Goal: Task Accomplishment & Management: Complete application form

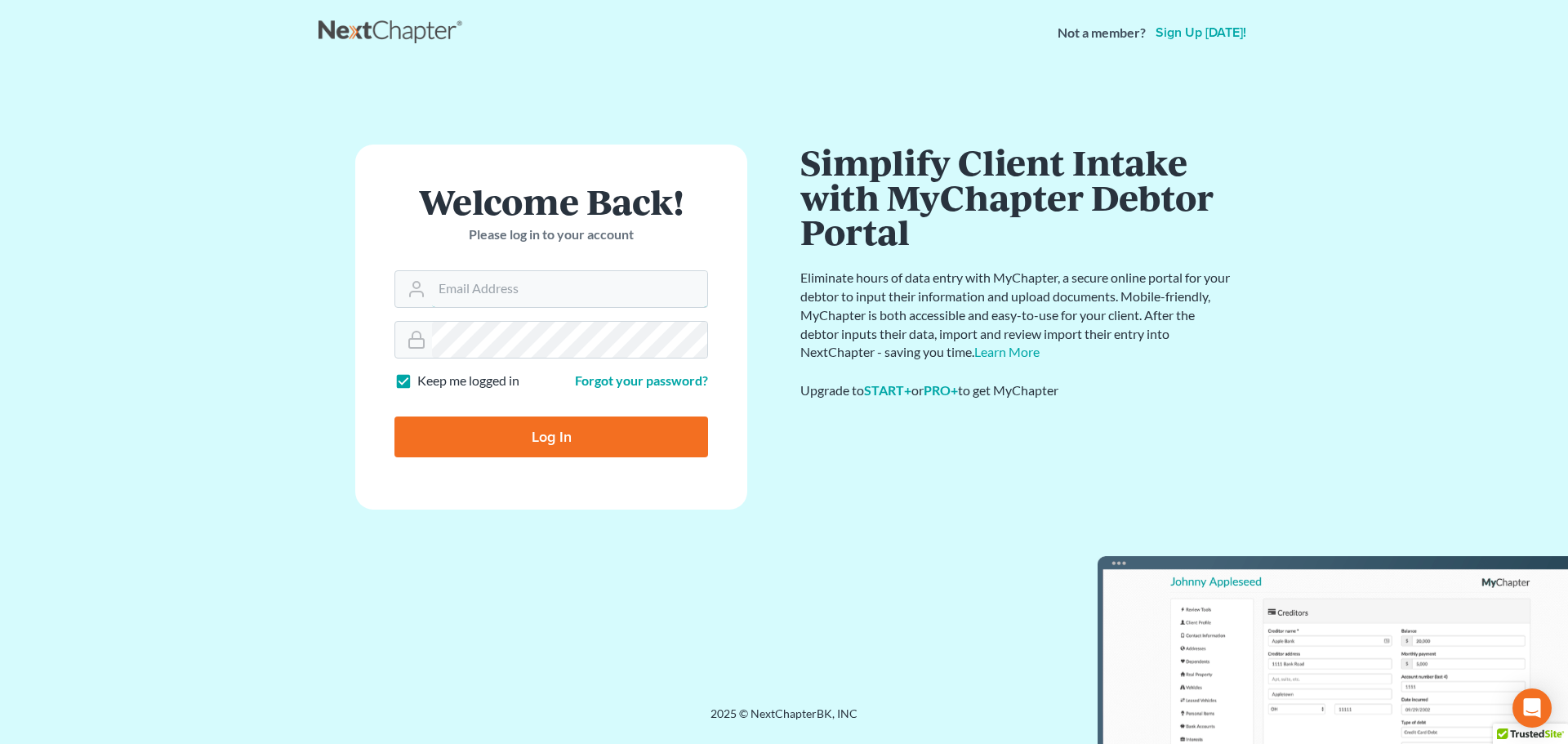
type input "[EMAIL_ADDRESS][DOMAIN_NAME]"
click at [543, 421] on input "Log In" at bounding box center [551, 436] width 314 height 41
type input "Thinking..."
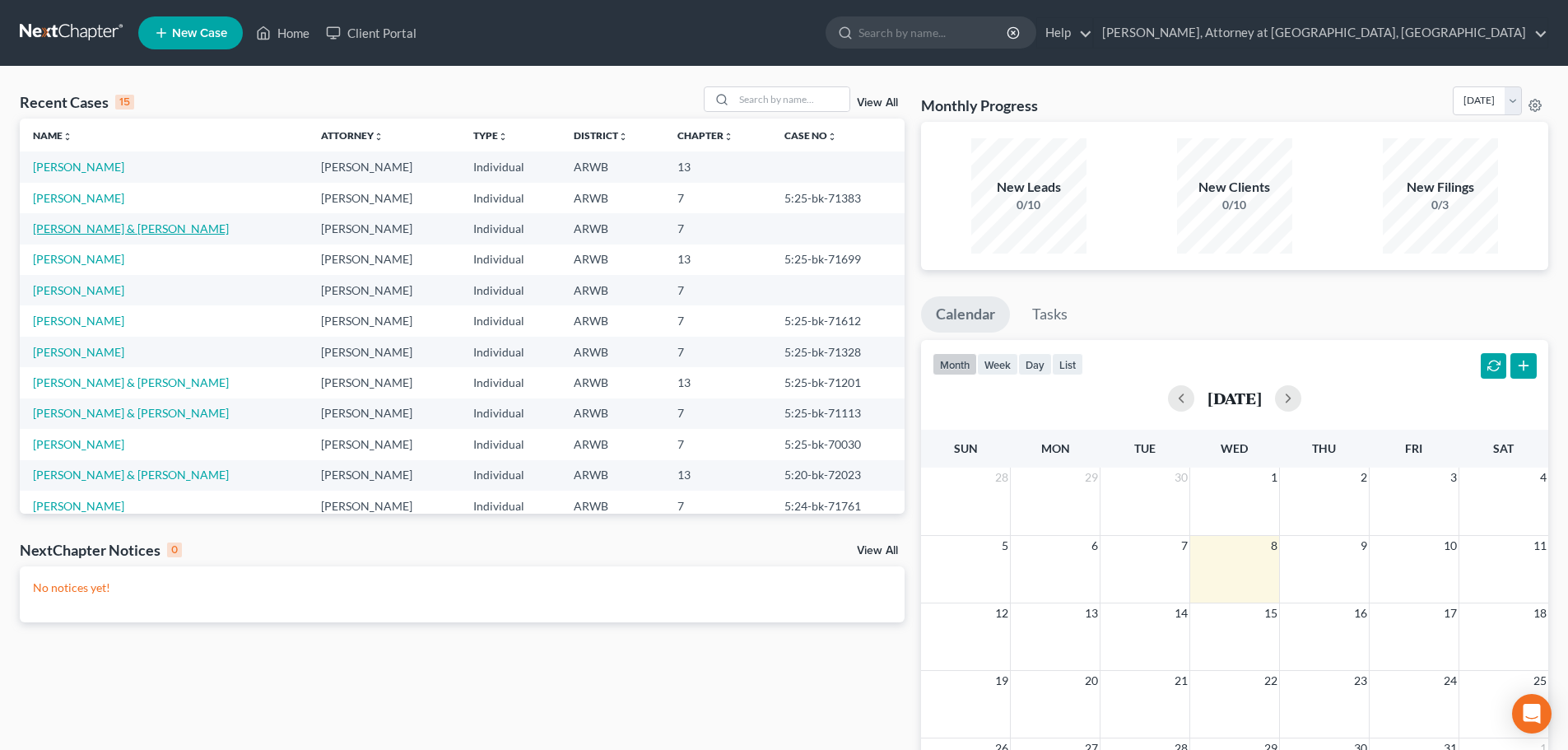
click at [144, 227] on link "Wimbley, Chairty & David" at bounding box center [130, 228] width 195 height 14
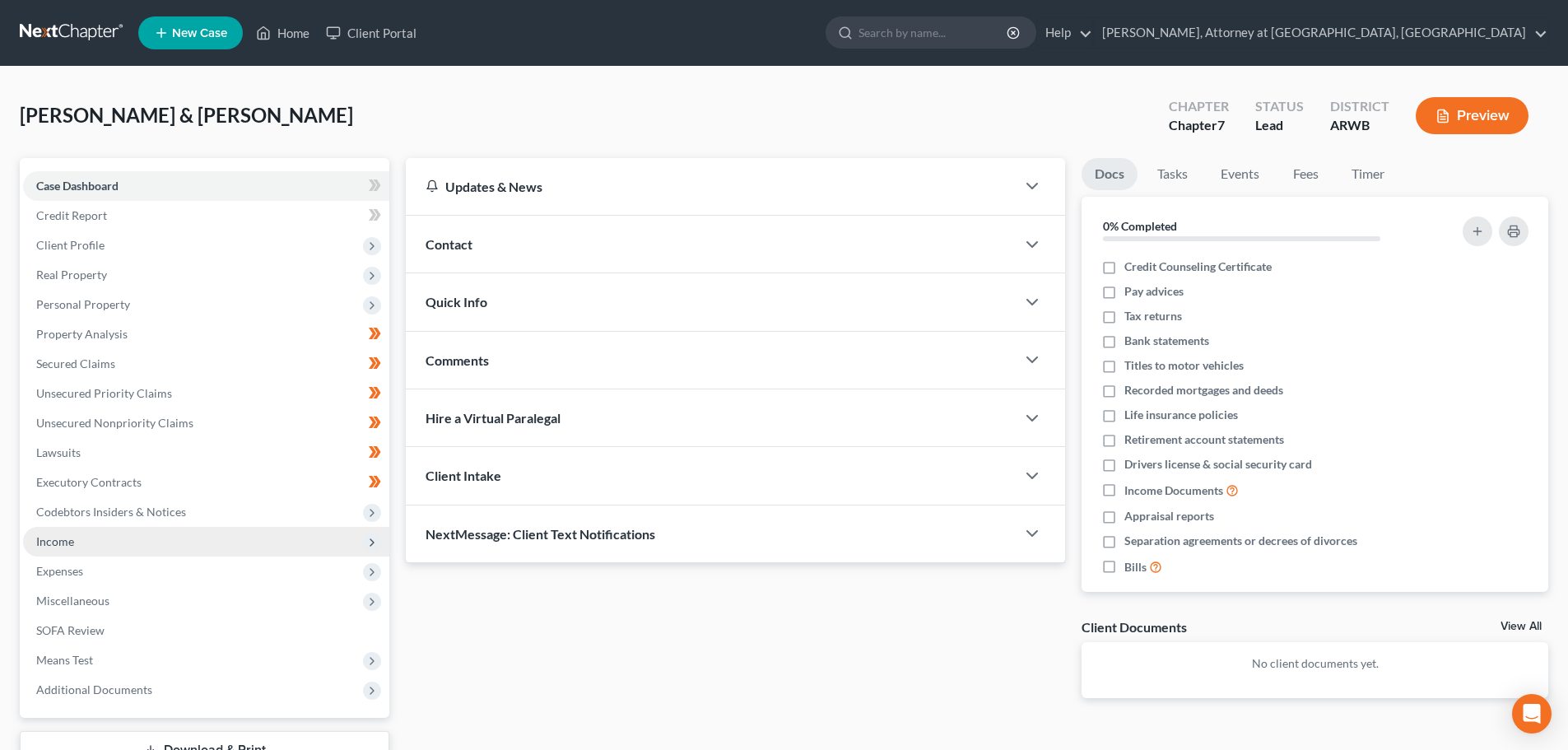
click at [65, 540] on span "Income" at bounding box center [56, 541] width 38 height 14
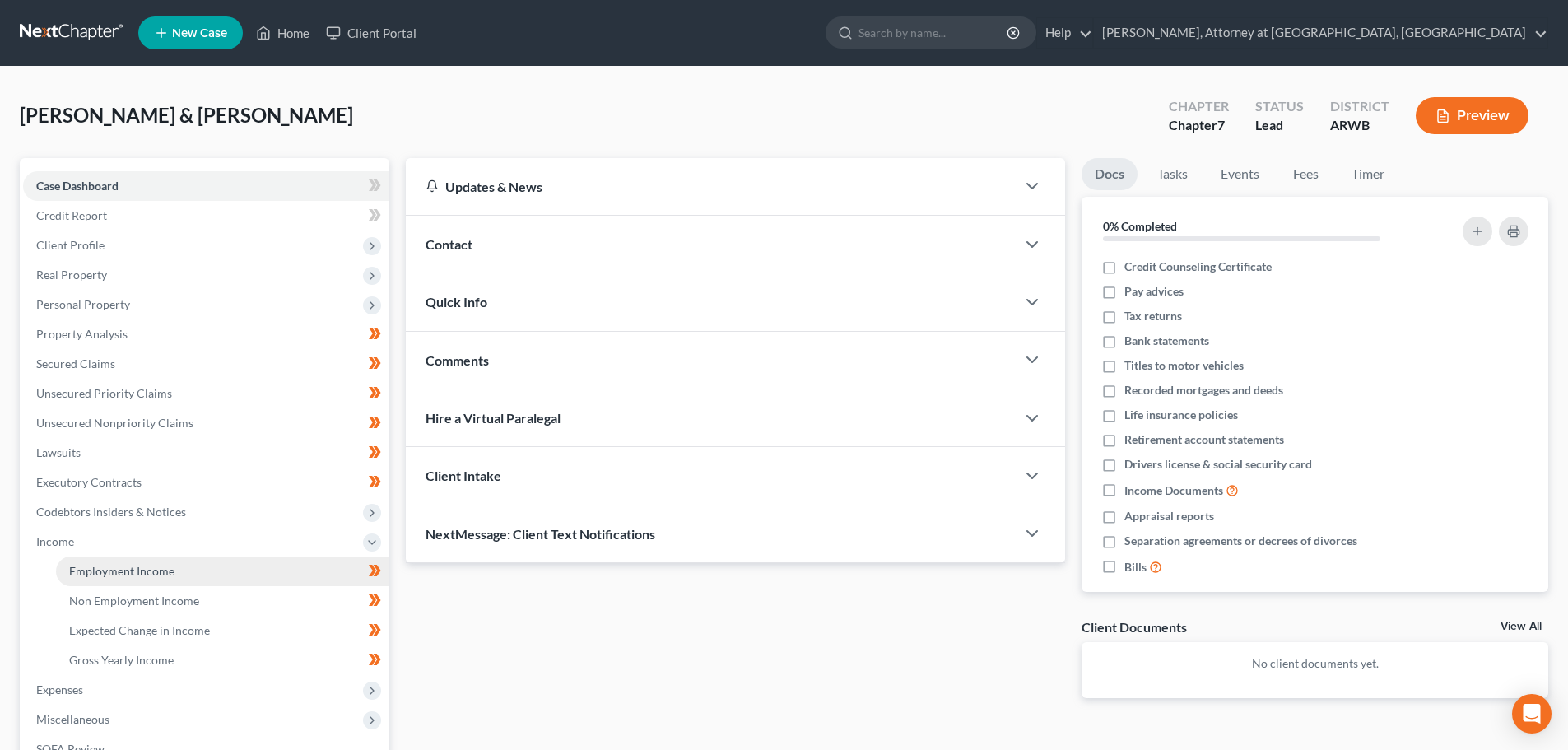
click at [136, 573] on span "Employment Income" at bounding box center [122, 571] width 105 height 14
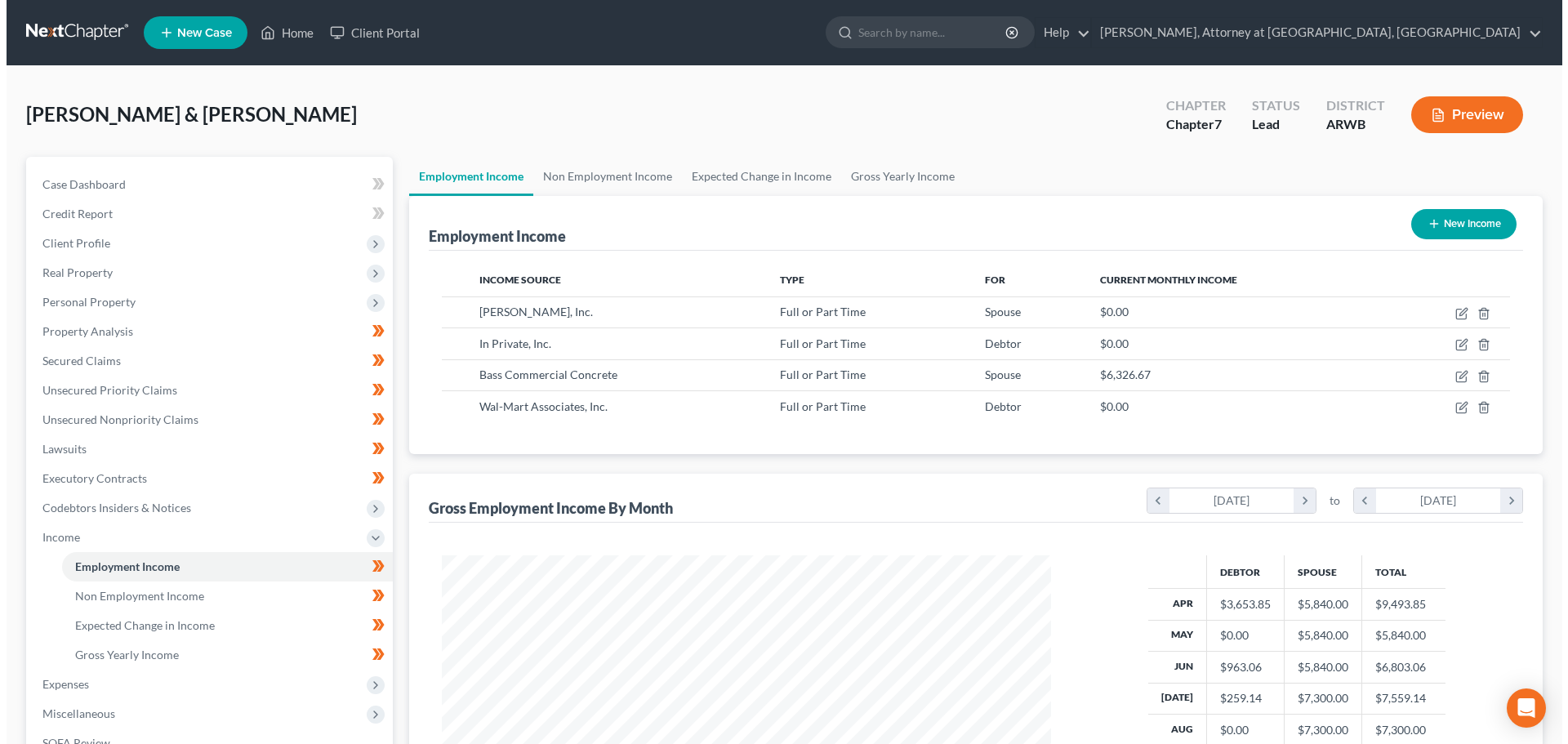
scroll to position [304, 641]
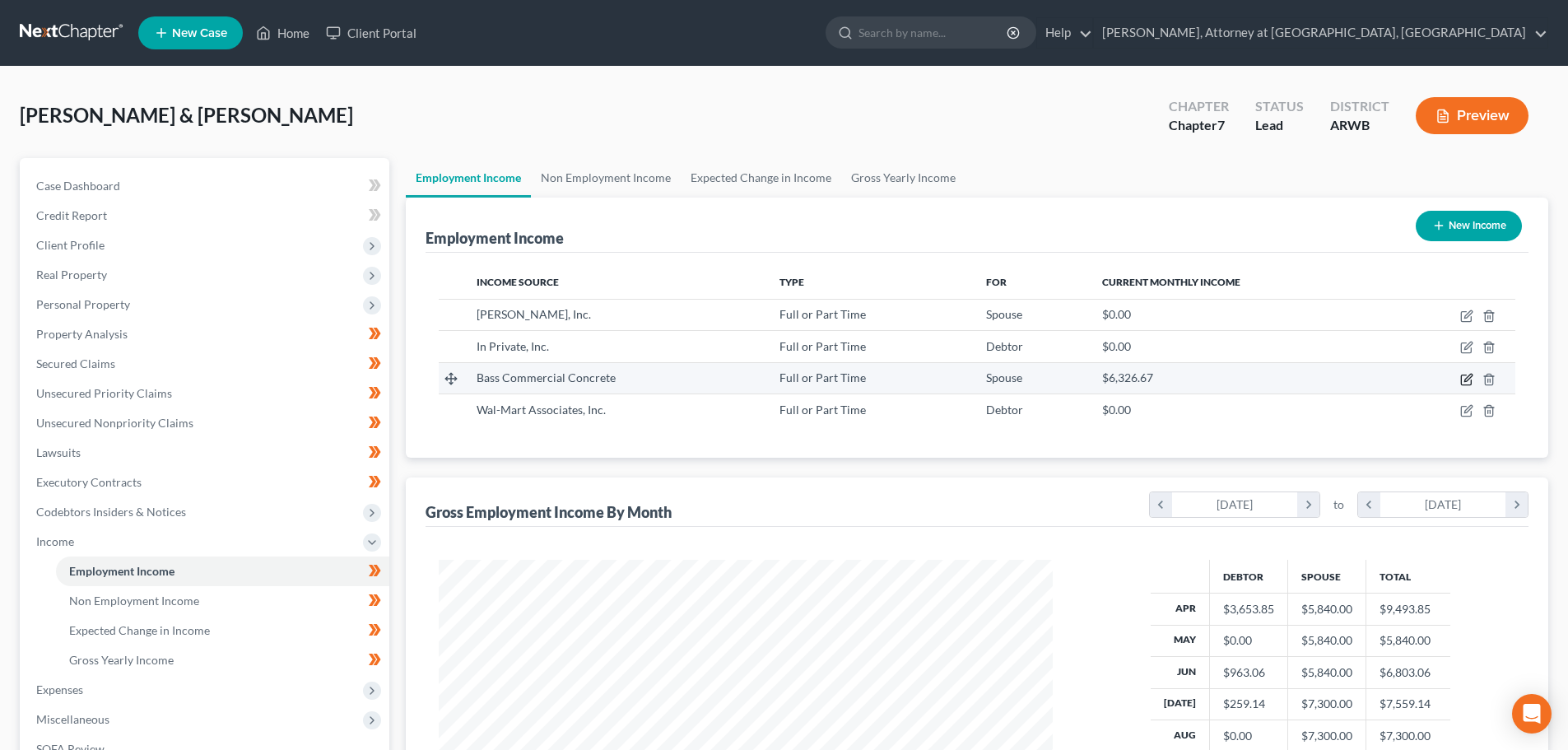
click at [1465, 380] on icon "button" at bounding box center [1466, 379] width 13 height 13
select select "0"
select select "2"
select select "3"
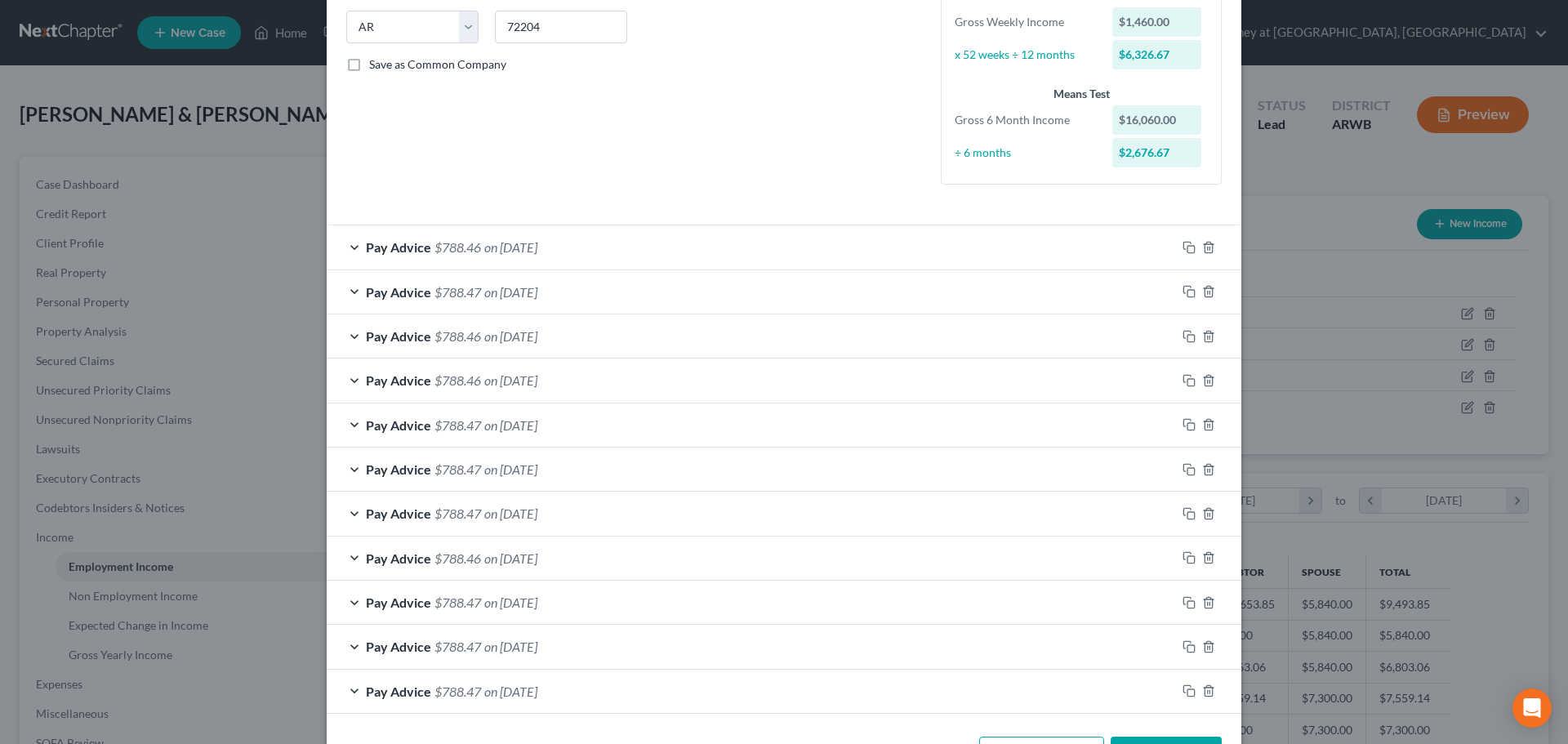
scroll to position [386, 0]
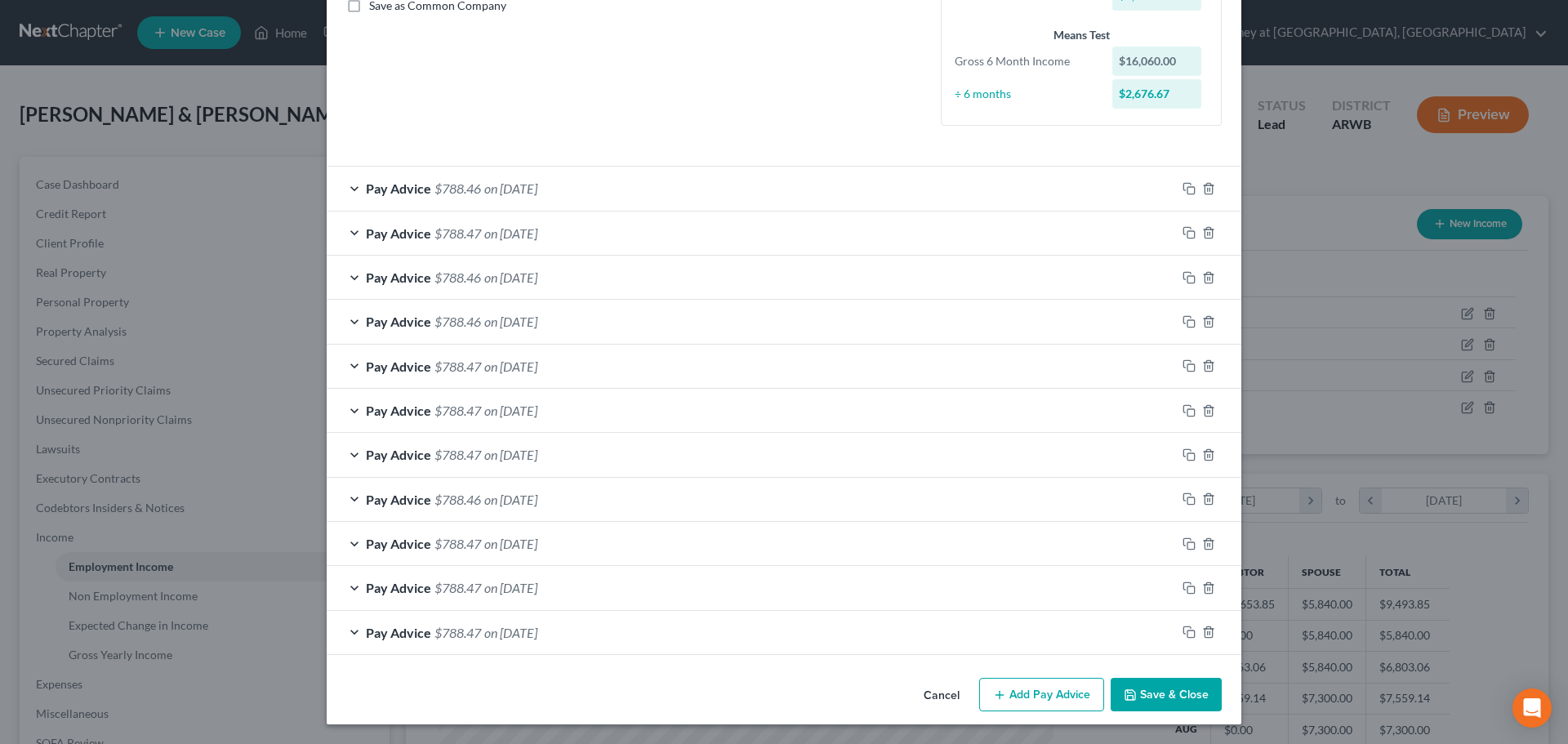
click at [1036, 686] on button "Add Pay Advice" at bounding box center [1041, 695] width 124 height 34
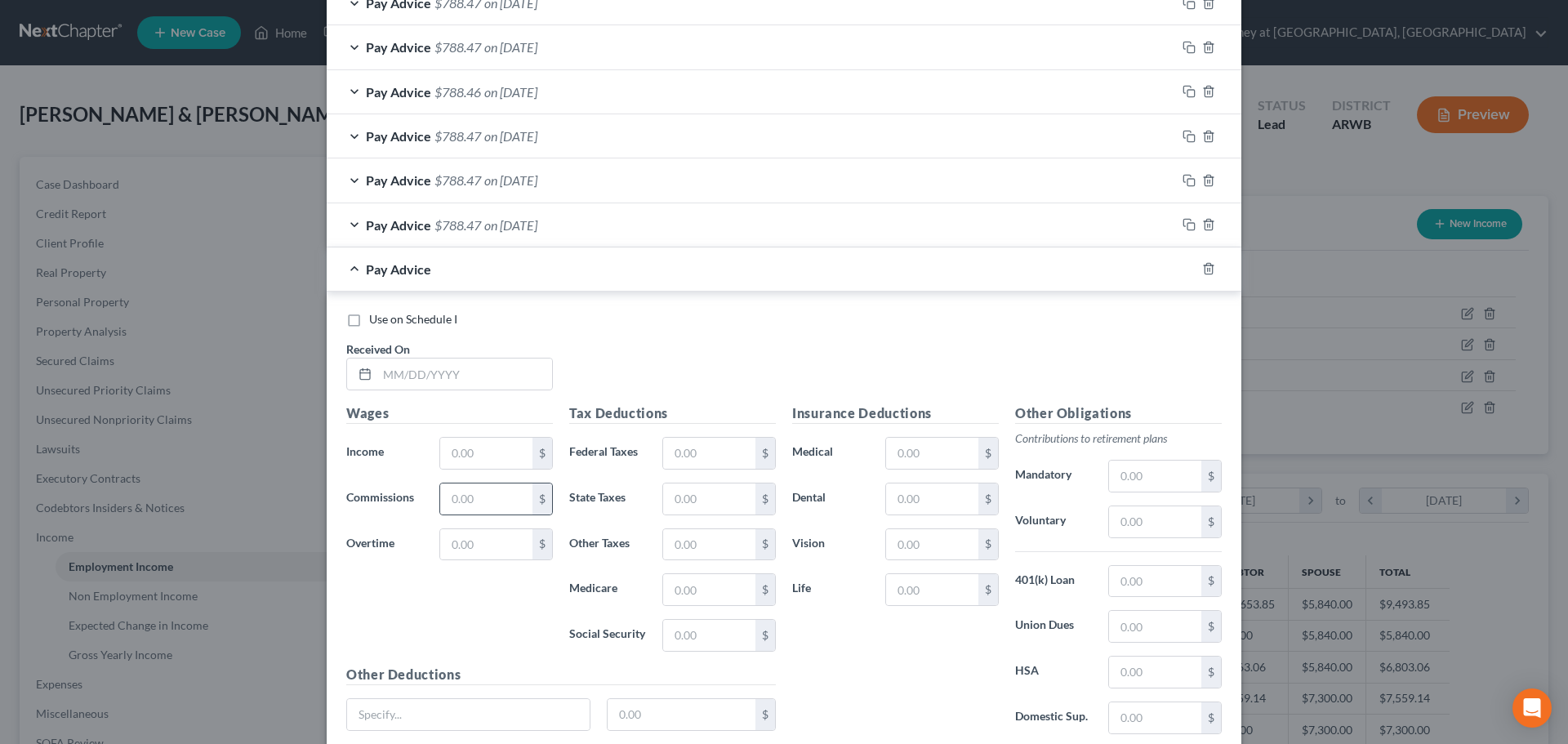
scroll to position [793, 0]
click at [408, 348] on div "Received On *" at bounding box center [449, 364] width 223 height 49
click at [405, 364] on input "text" at bounding box center [465, 372] width 175 height 31
type input "09/05/2025"
click at [463, 448] on input "text" at bounding box center [486, 452] width 92 height 31
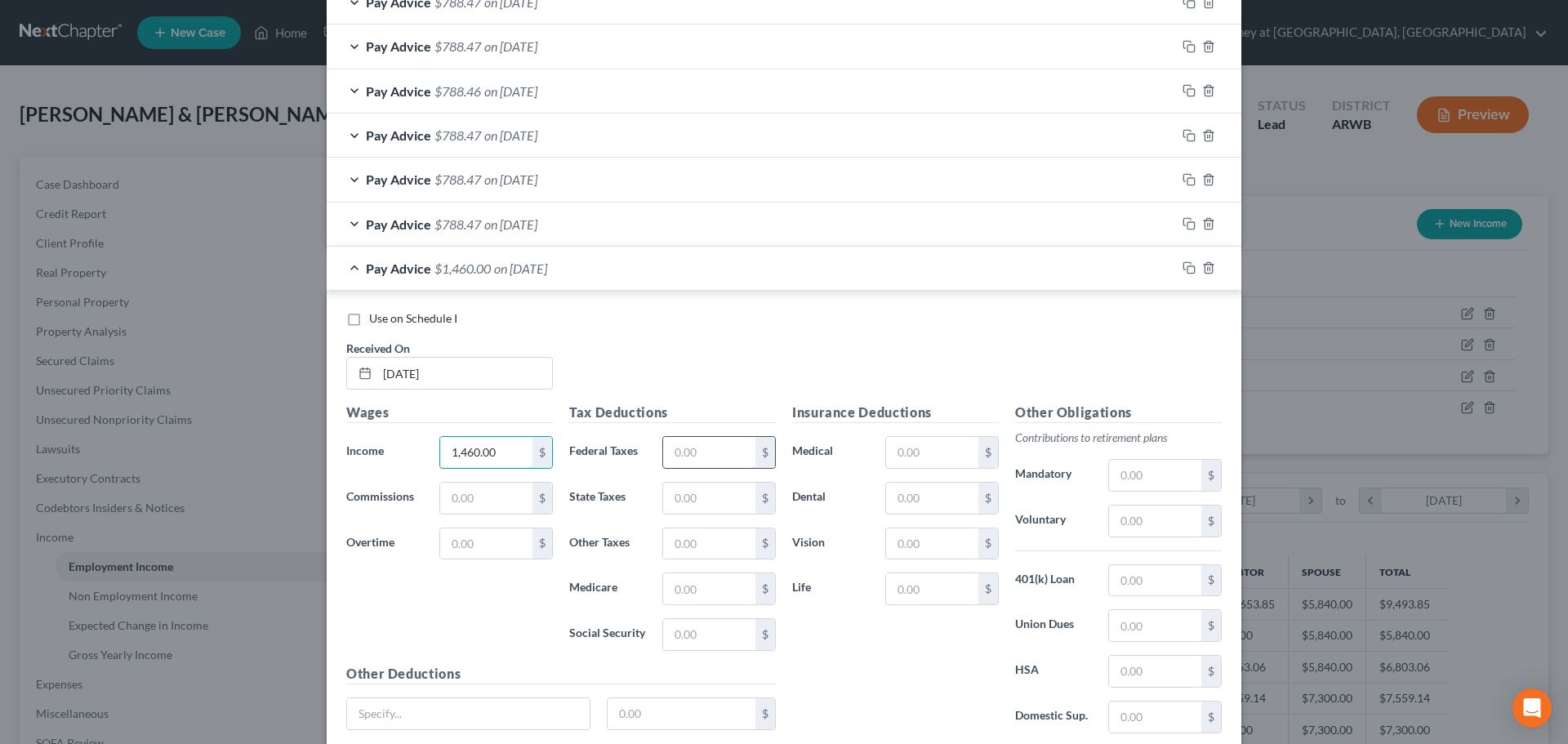
type input "1,460.00"
click at [685, 455] on input "text" at bounding box center [709, 452] width 92 height 31
type input "116.09"
click at [689, 491] on input "text" at bounding box center [709, 498] width 92 height 31
type input "39.00"
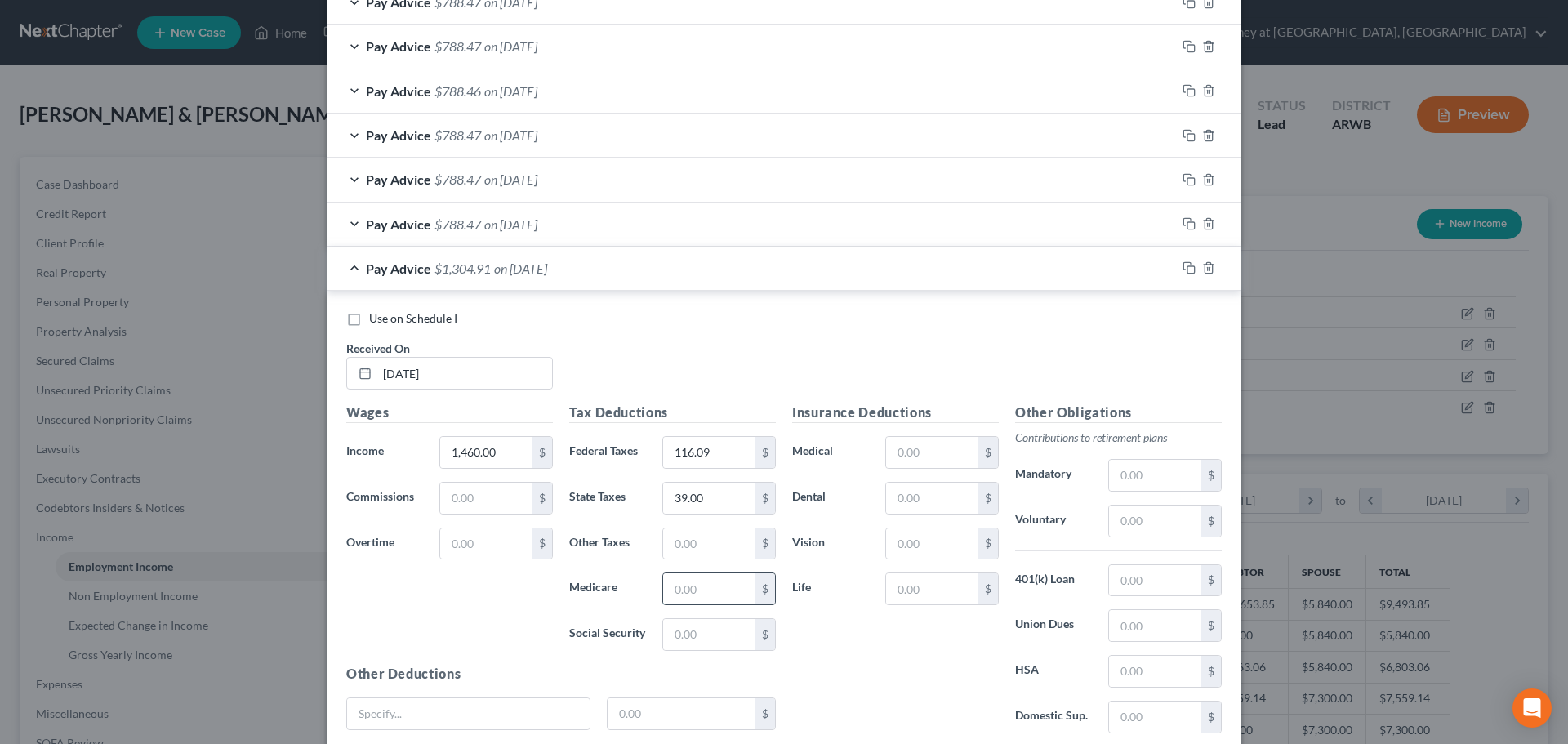
click at [671, 597] on input "text" at bounding box center [709, 588] width 92 height 31
type input "19.09"
click at [689, 627] on input "text" at bounding box center [709, 634] width 92 height 31
type input "81.64"
click at [898, 456] on input "text" at bounding box center [931, 452] width 92 height 31
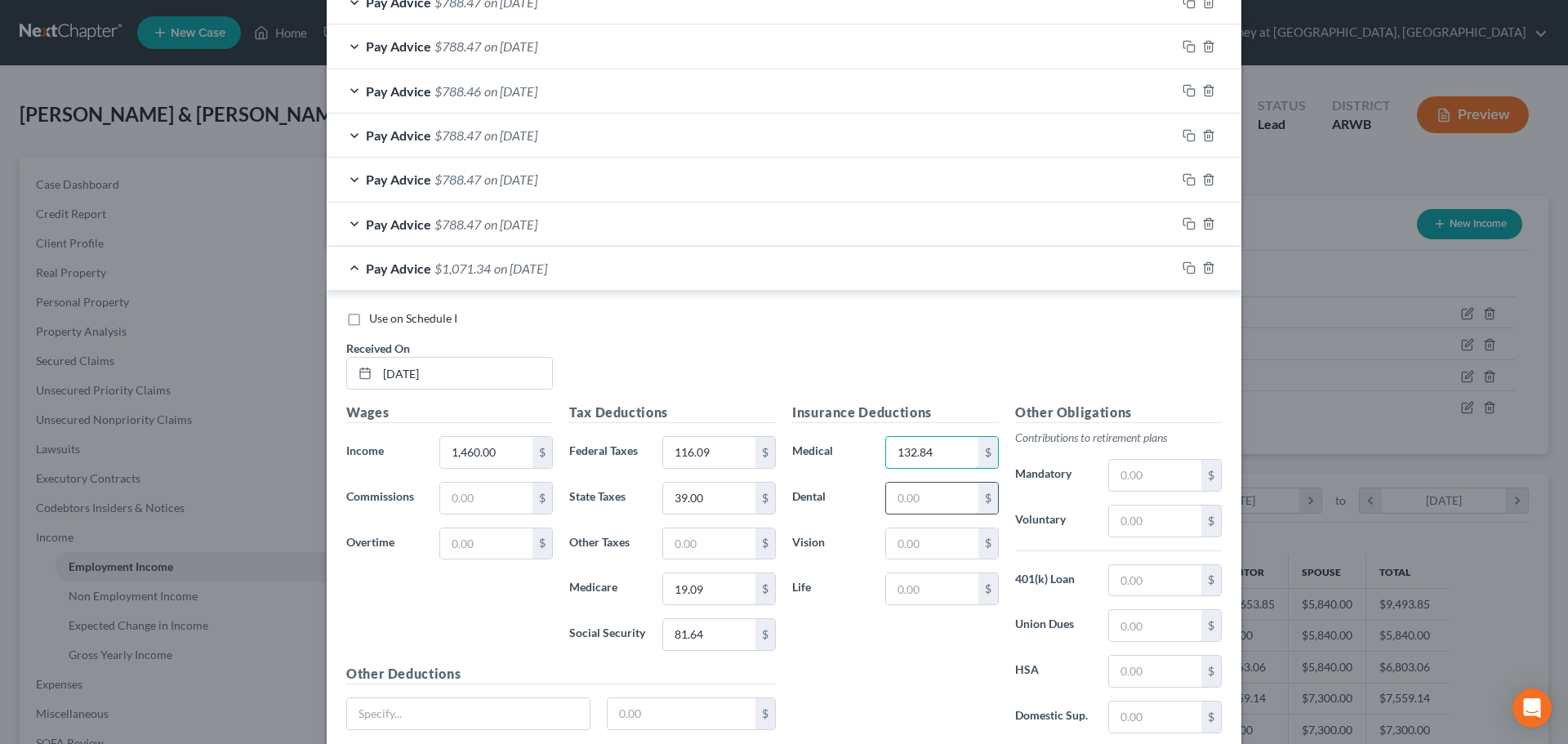
type input "132.84"
click at [908, 507] on input "text" at bounding box center [931, 498] width 92 height 31
type input "7.23"
click at [918, 543] on input "text" at bounding box center [931, 544] width 92 height 31
type input "3.04"
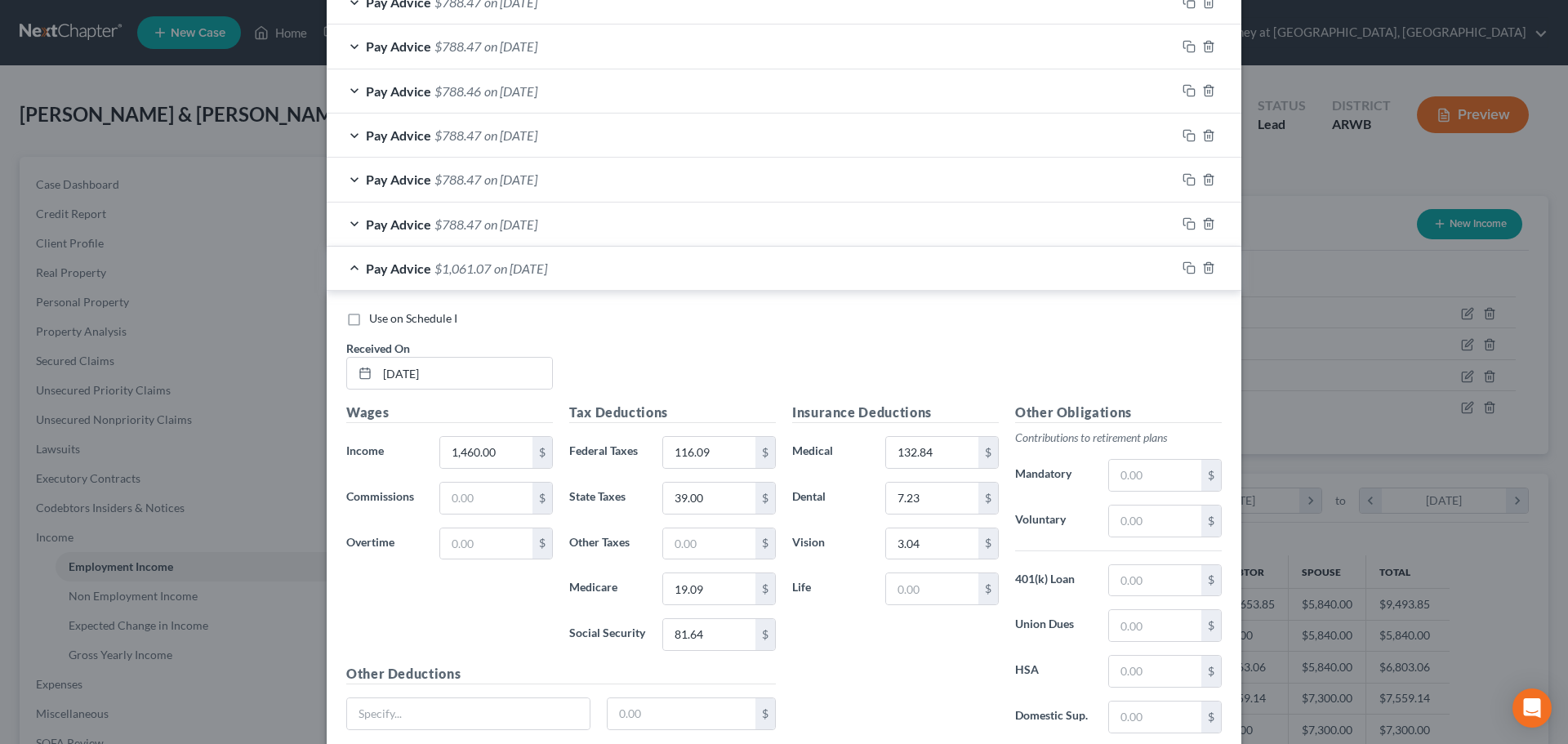
click at [863, 224] on div "Pay Advice $788.47 on 07/11/2025" at bounding box center [752, 224] width 850 height 44
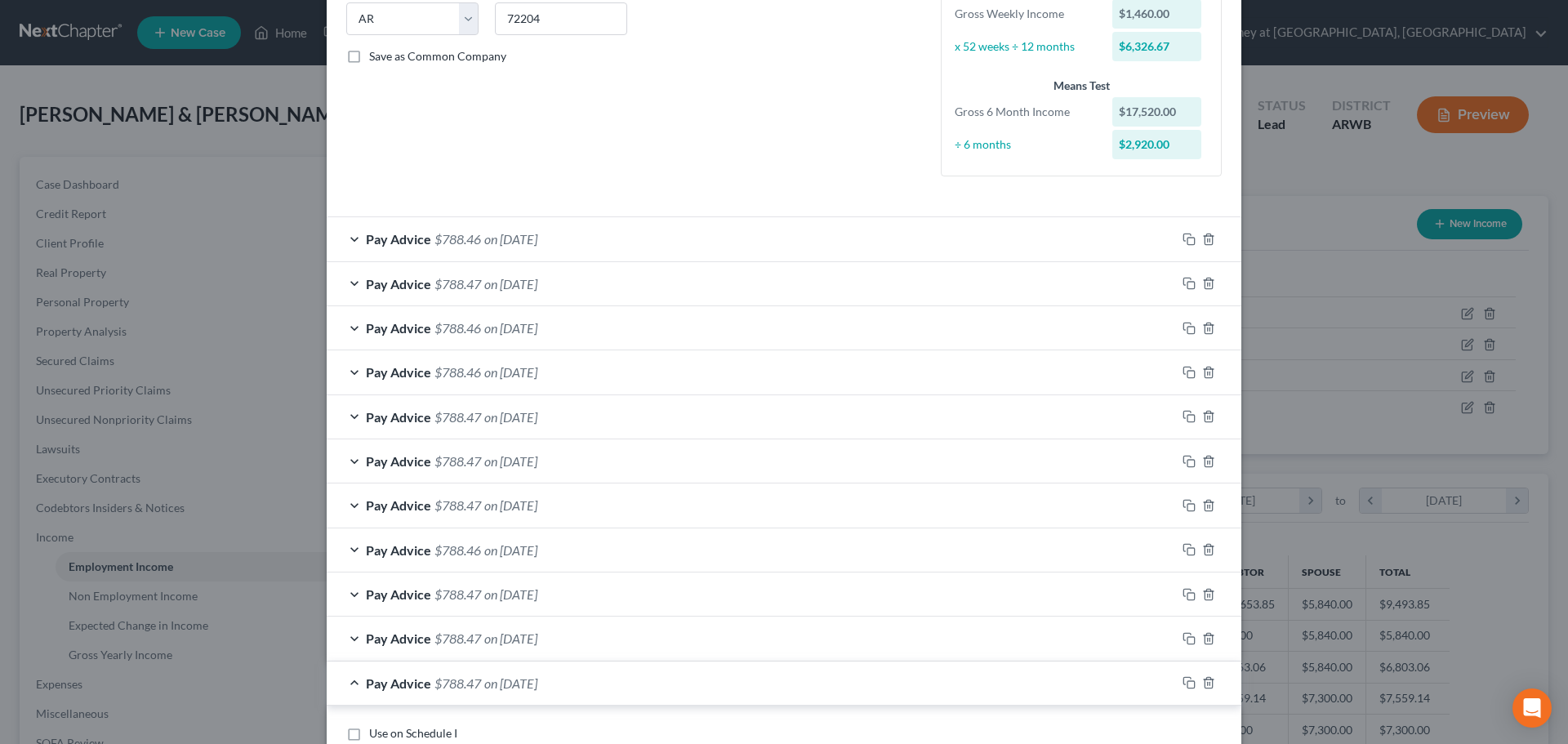
scroll to position [188, 0]
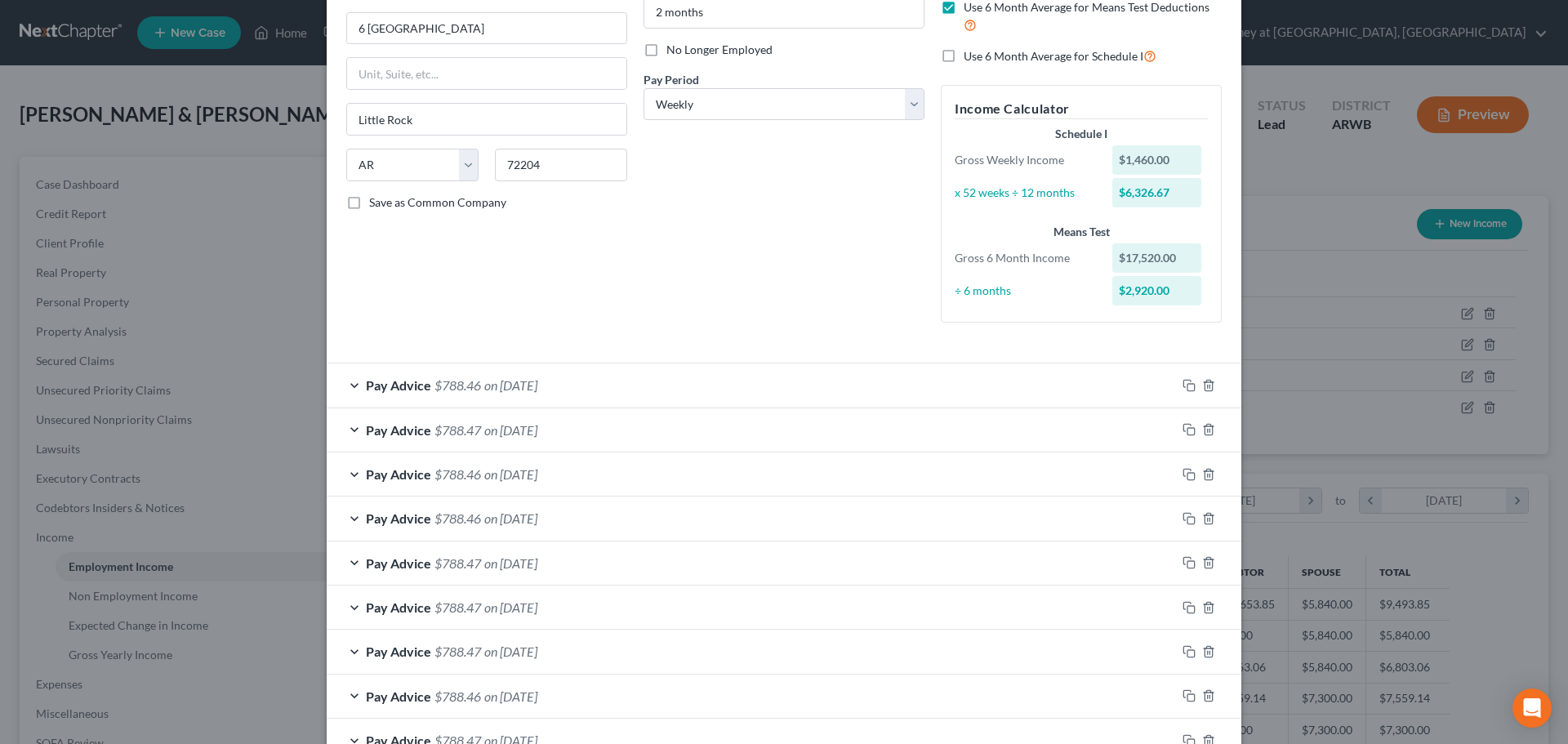
click at [664, 385] on div "Pay Advice $788.46 on 09/26/2025" at bounding box center [752, 385] width 850 height 44
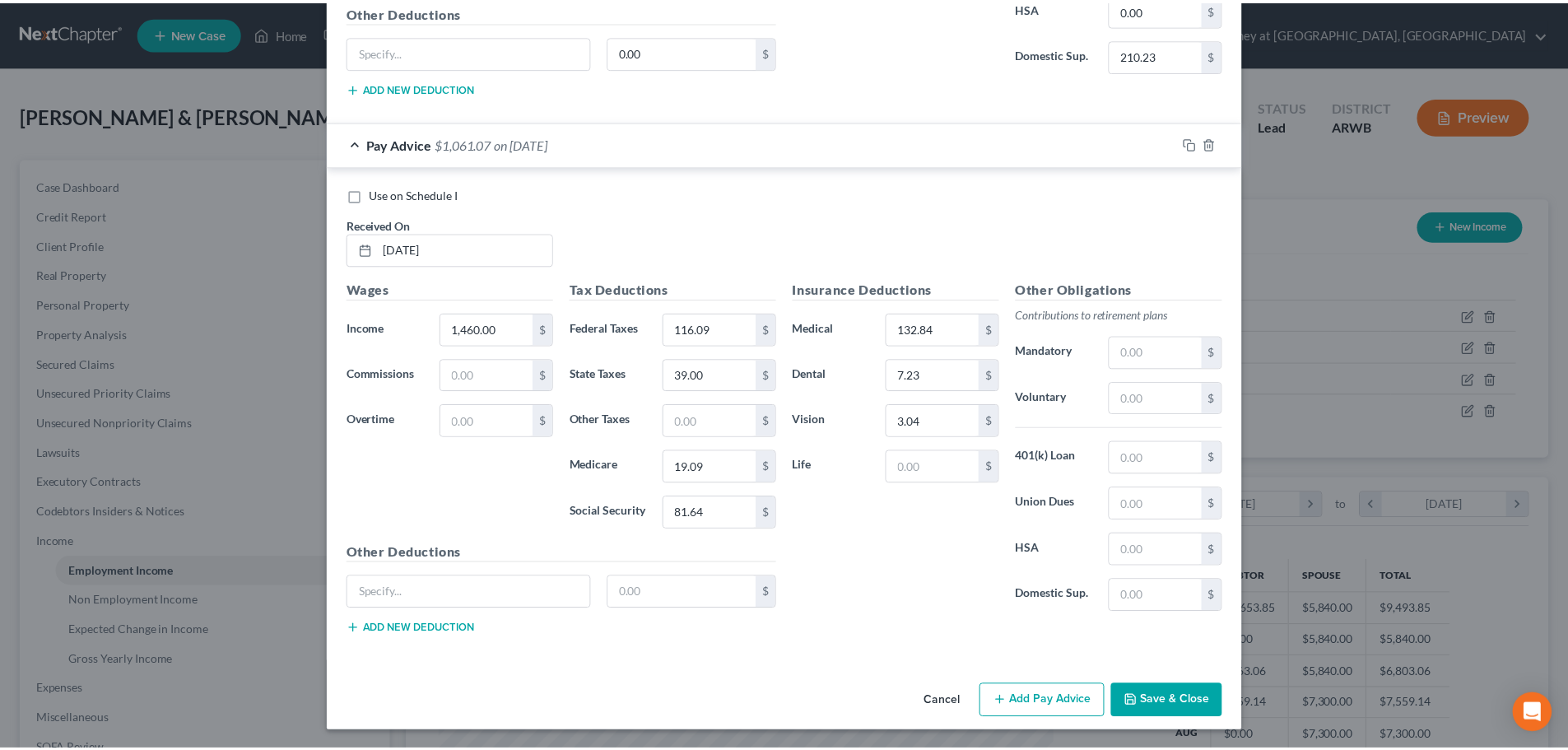
scroll to position [1920, 0]
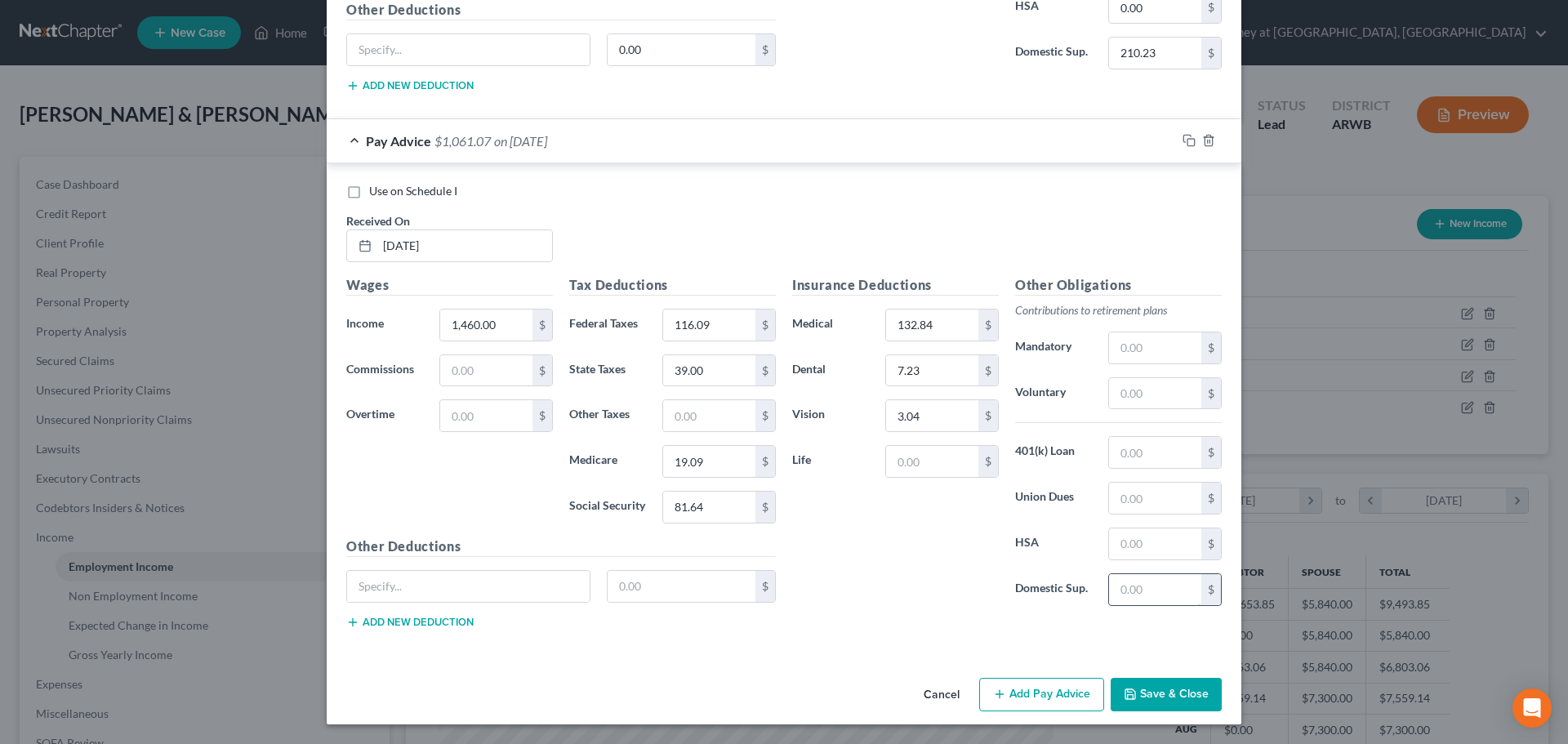
click at [1139, 594] on input "text" at bounding box center [1155, 589] width 92 height 31
type input "210.23"
click at [888, 455] on input "text" at bounding box center [931, 461] width 92 height 31
type input "62.36"
click at [1172, 687] on button "Save & Close" at bounding box center [1166, 695] width 111 height 34
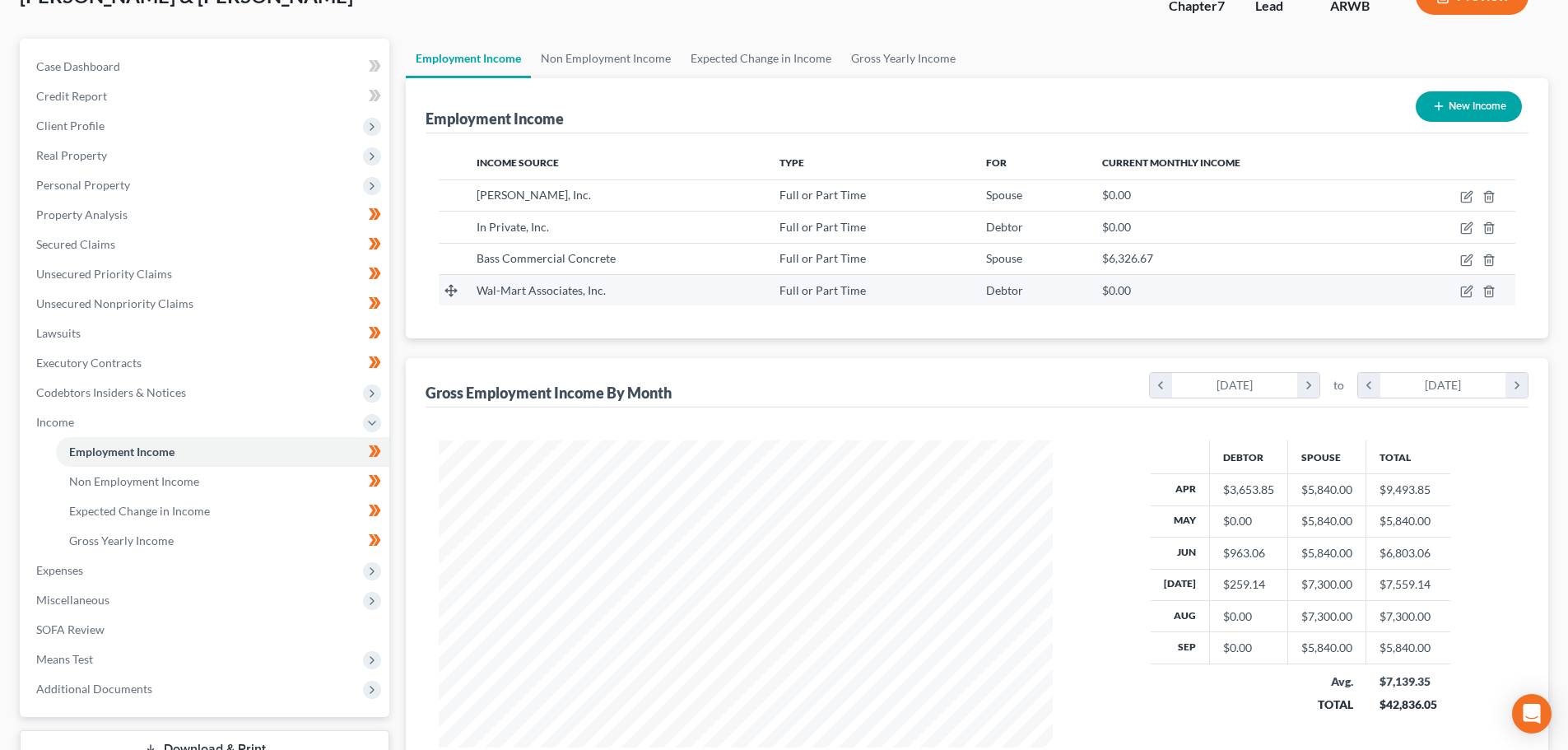
scroll to position [0, 0]
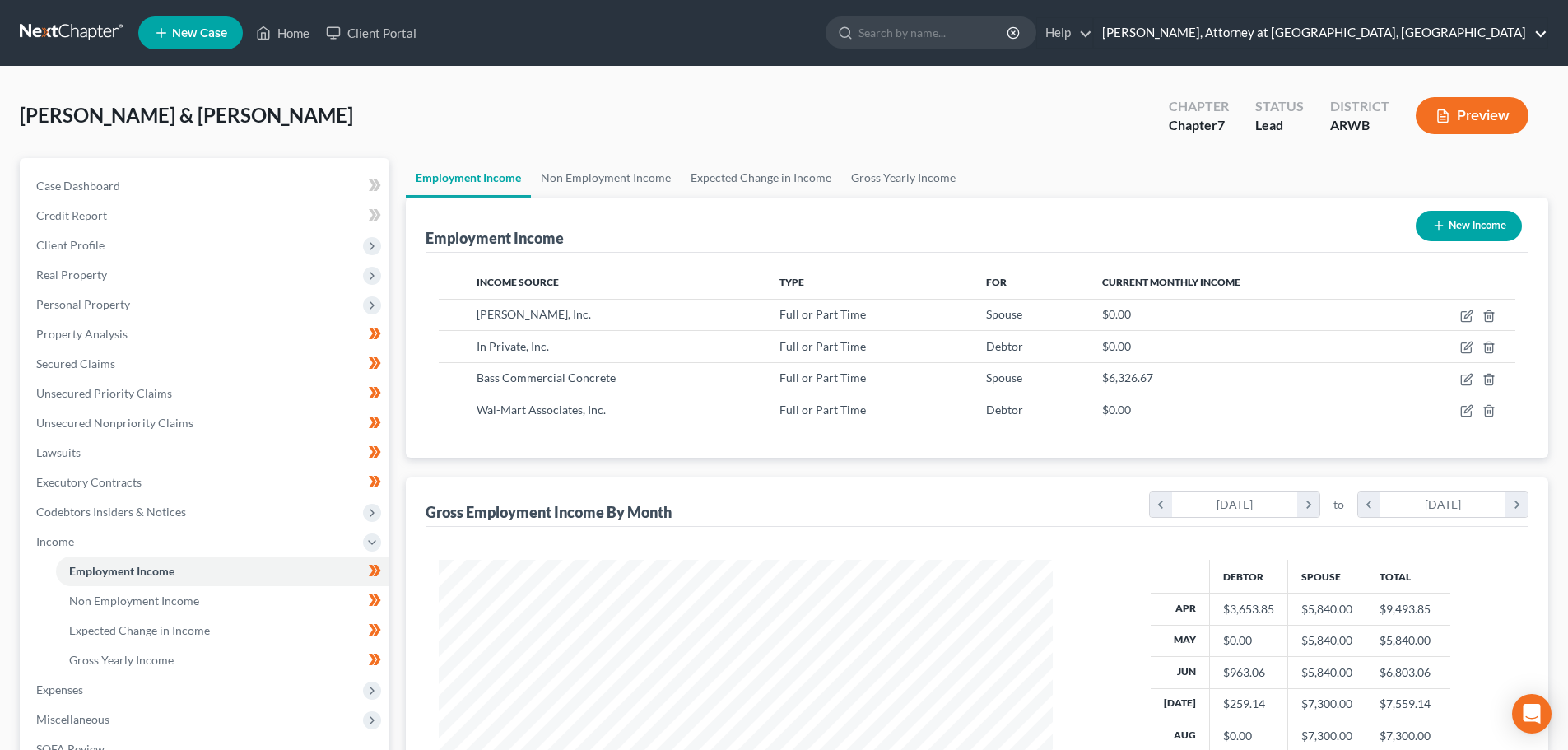
click at [1519, 31] on link "Mark D. Drake, Attorney at Law, PA" at bounding box center [1320, 33] width 453 height 30
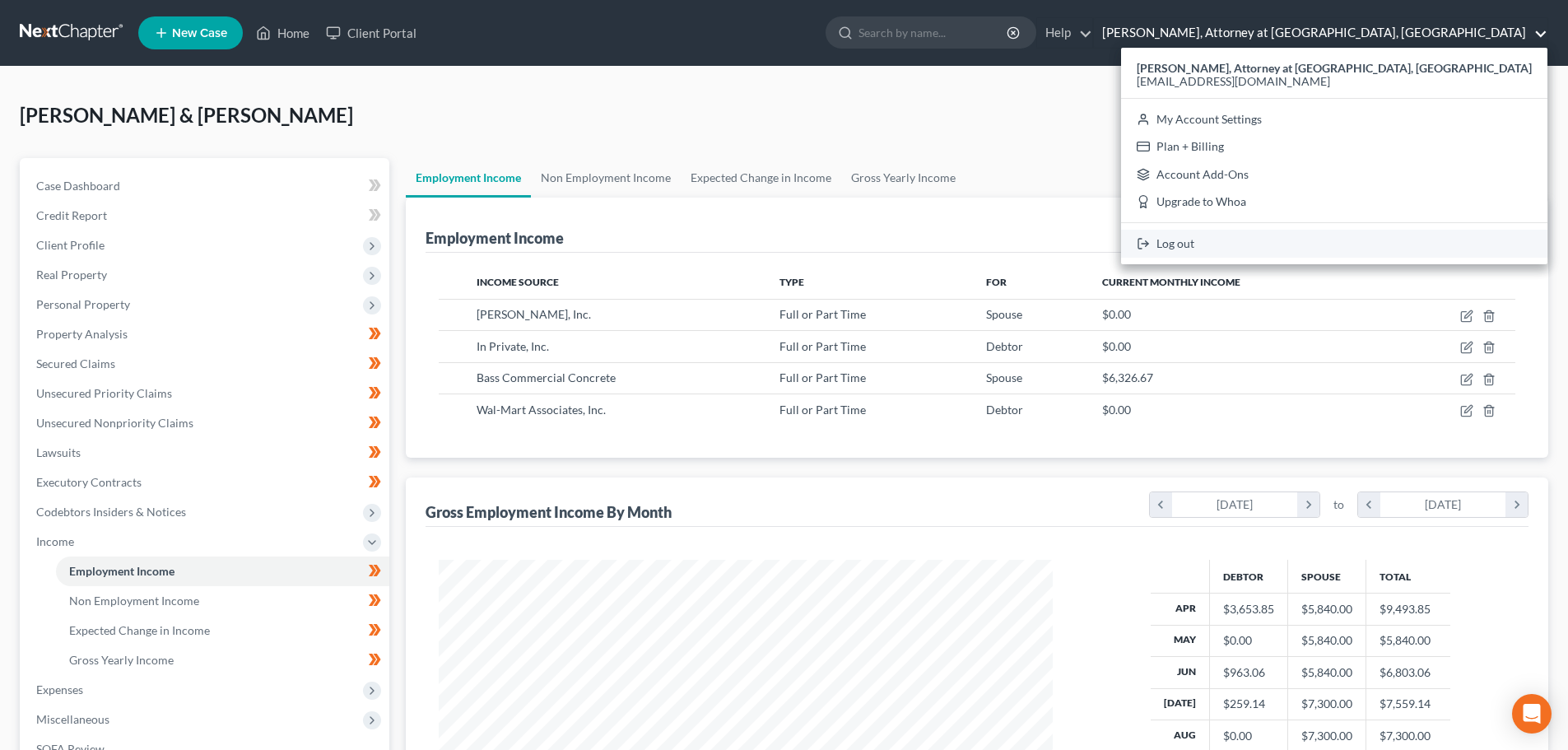
click at [1389, 241] on link "Log out" at bounding box center [1333, 243] width 426 height 28
